Goal: Navigation & Orientation: Find specific page/section

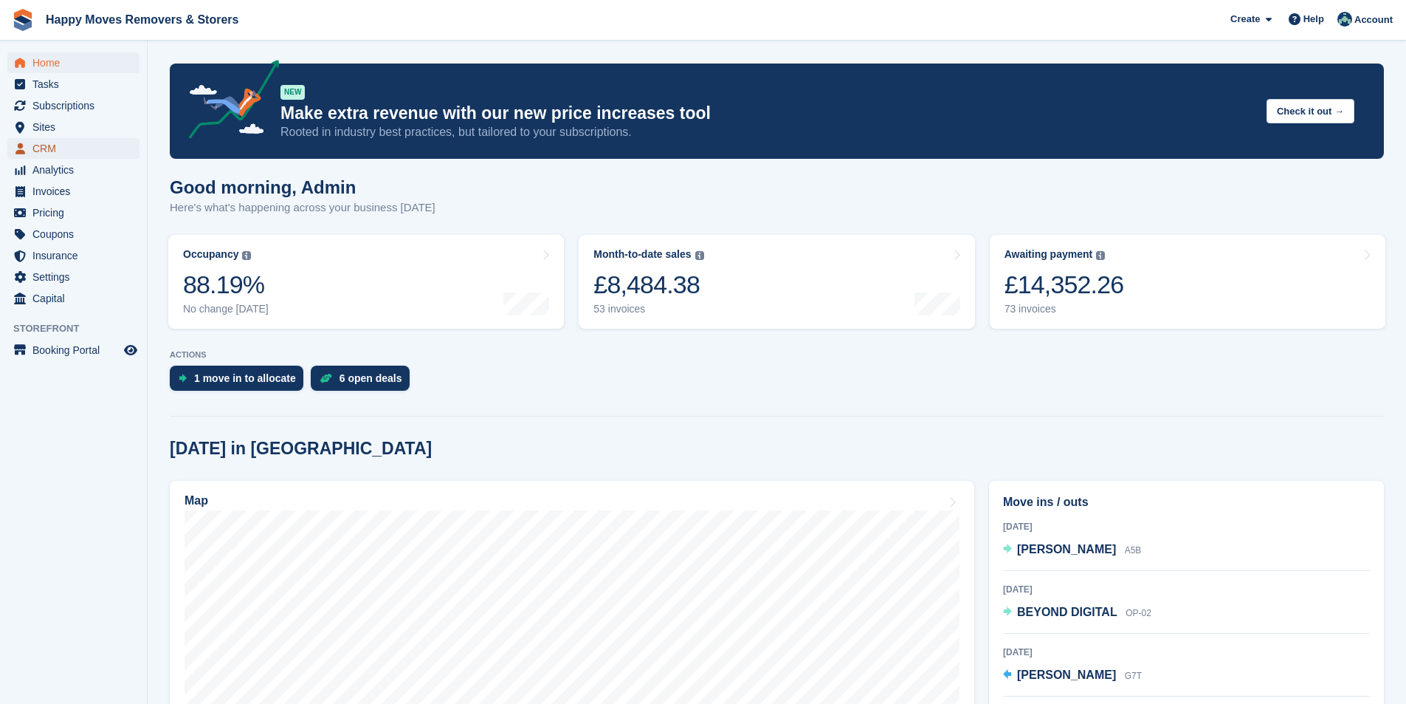
click at [53, 154] on span "CRM" at bounding box center [76, 148] width 89 height 21
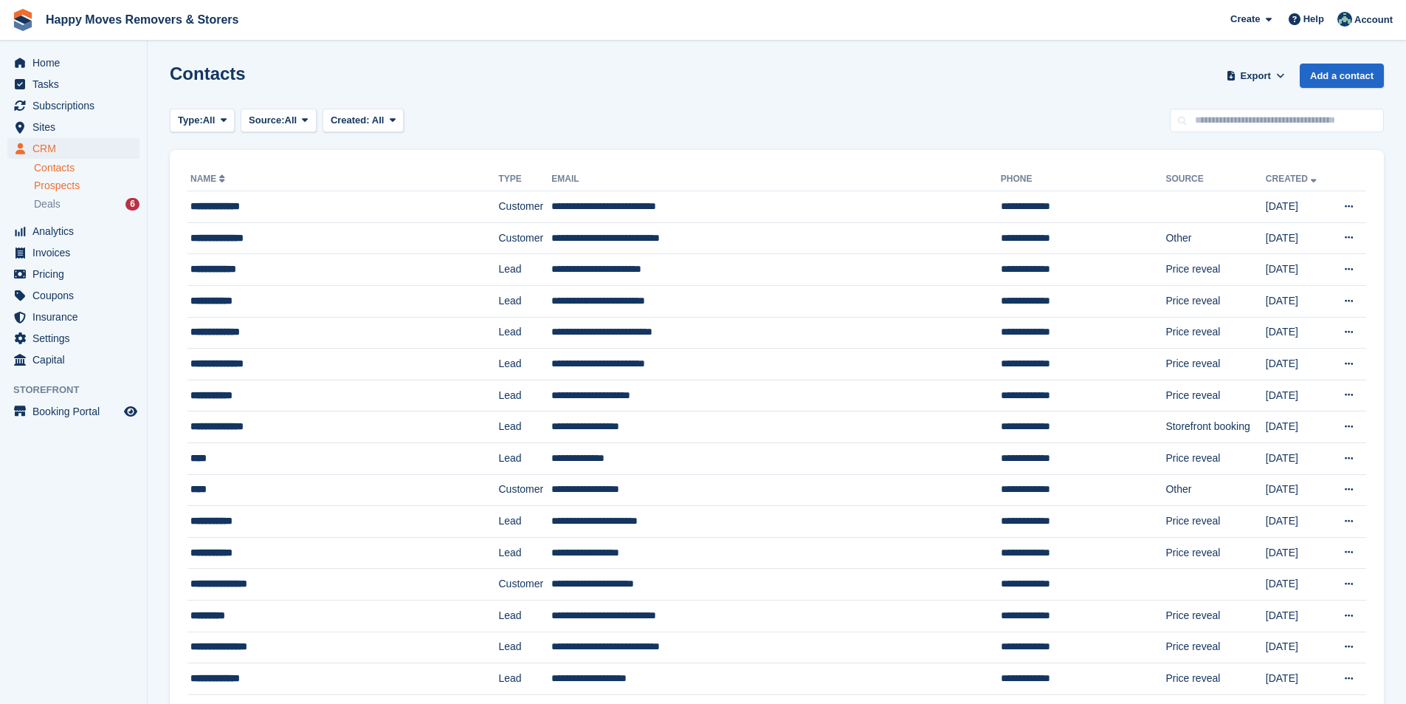
click at [75, 186] on span "Prospects" at bounding box center [57, 186] width 46 height 14
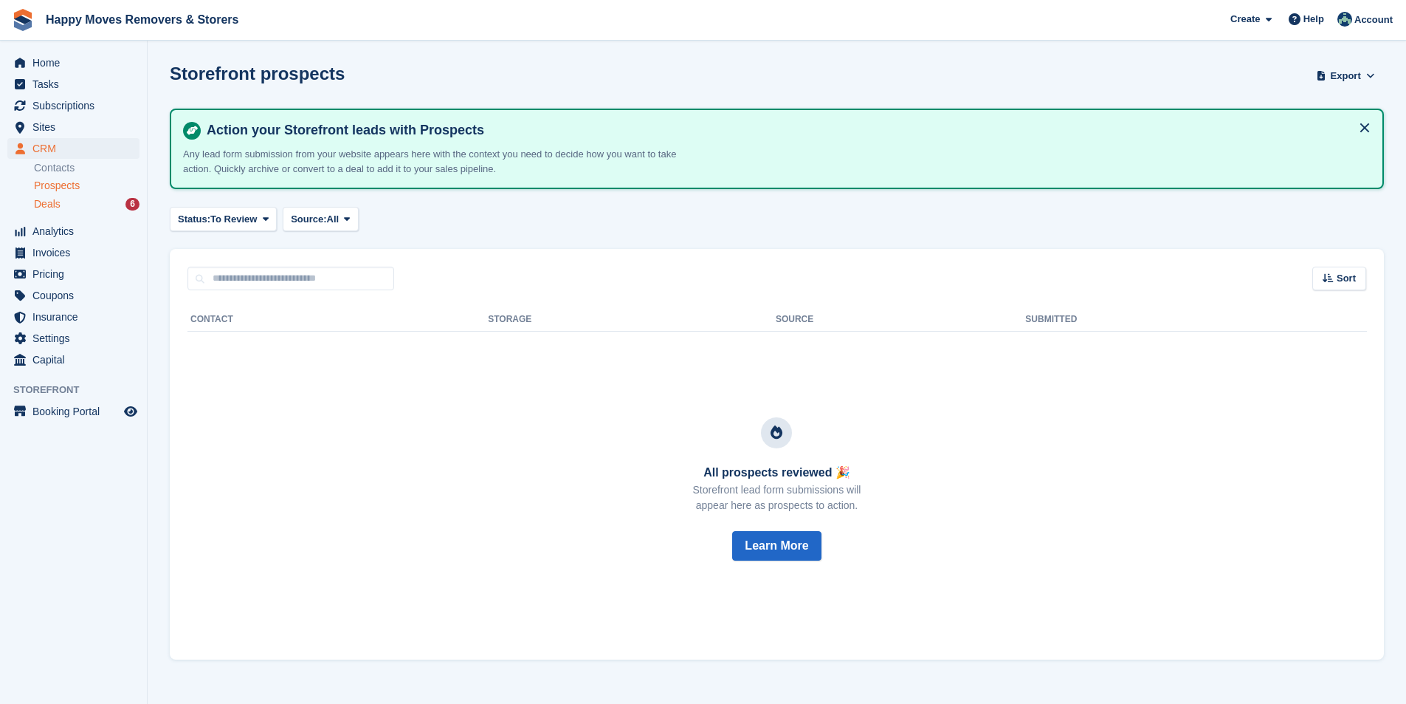
click at [69, 199] on div "Deals 6" at bounding box center [87, 204] width 106 height 14
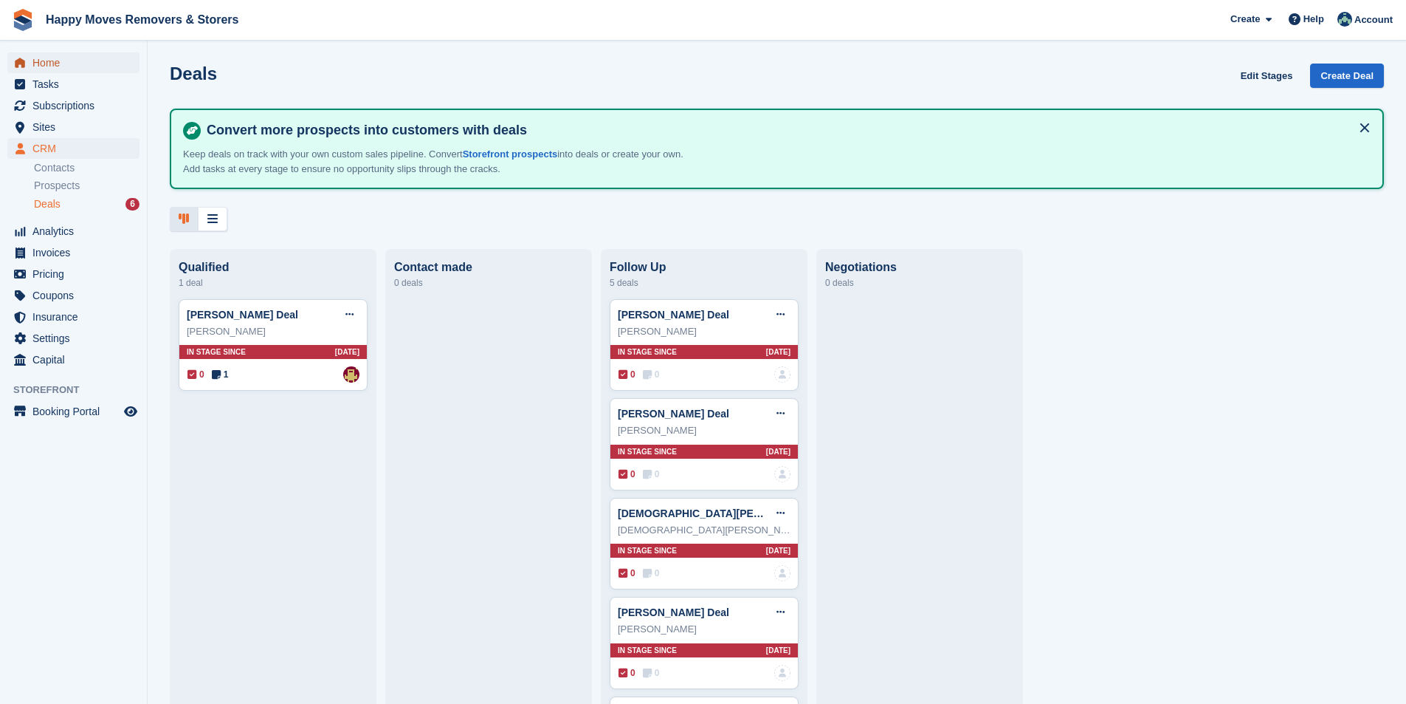
click at [61, 61] on span "Home" at bounding box center [76, 62] width 89 height 21
